Goal: Find specific page/section: Locate item on page

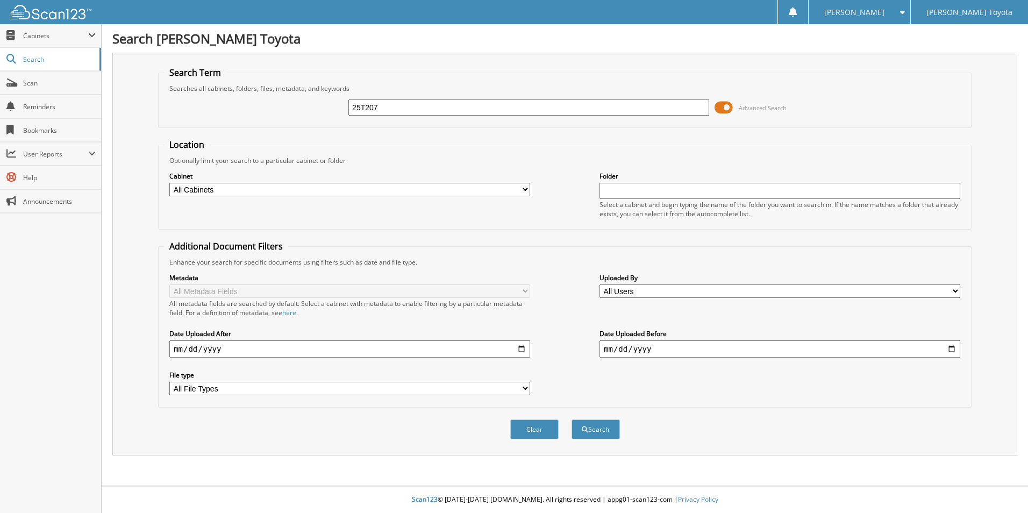
type input "25T207"
click at [571, 419] on button "Search" at bounding box center [595, 429] width 48 height 20
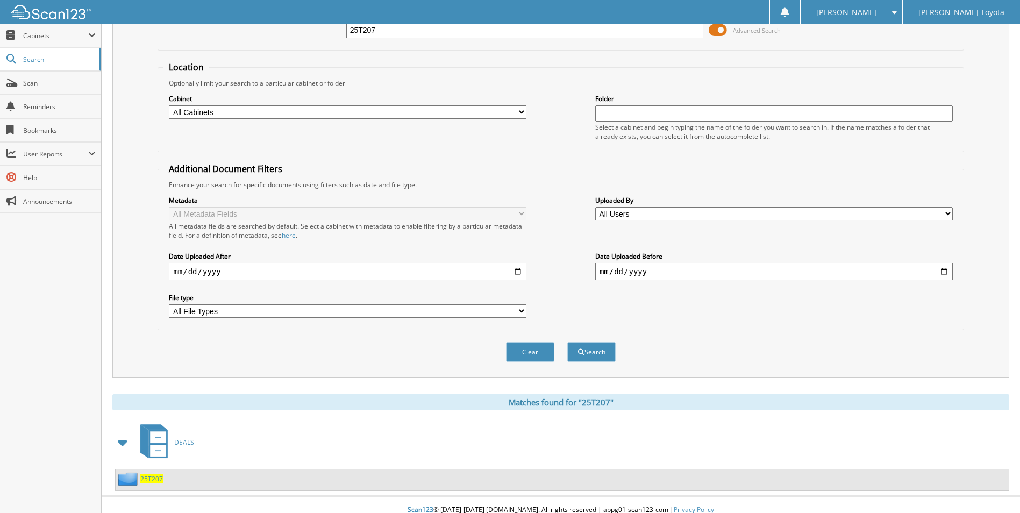
scroll to position [88, 0]
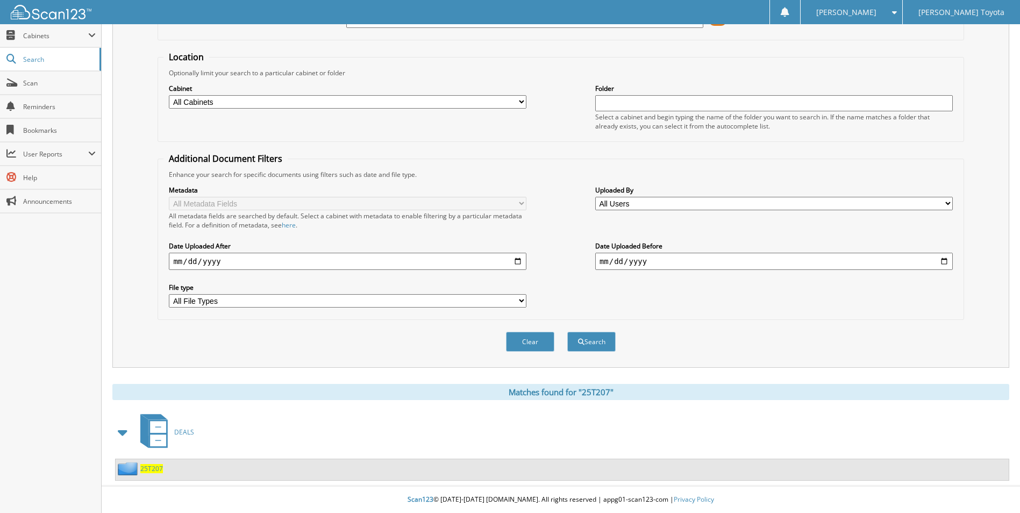
click at [147, 471] on span "25T207" at bounding box center [151, 468] width 23 height 9
